Goal: Find specific page/section: Find specific page/section

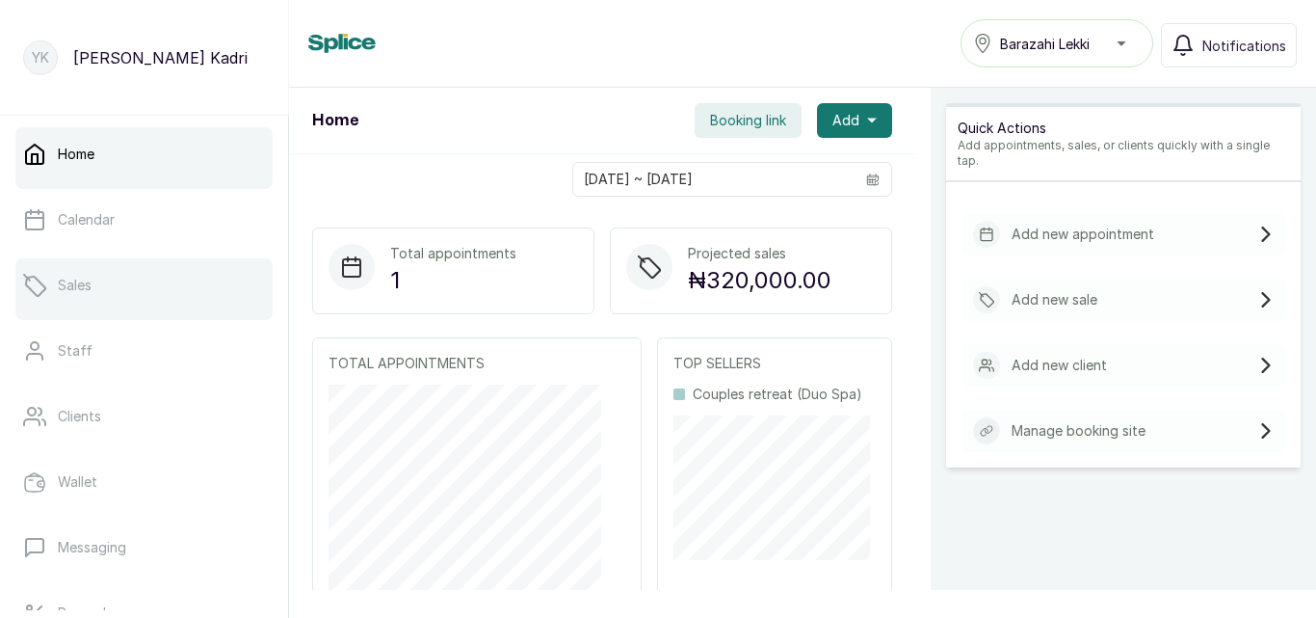
click at [74, 274] on link "Sales" at bounding box center [143, 285] width 257 height 54
